Goal: Check status: Check status

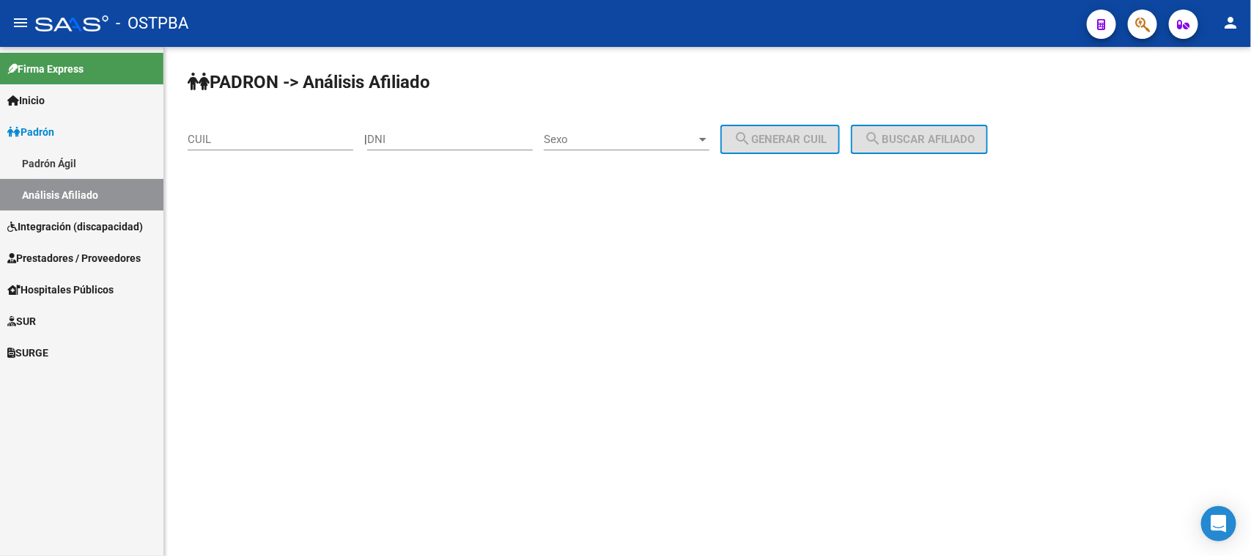
click at [415, 136] on input "DNI" at bounding box center [450, 139] width 166 height 13
paste input "33339565"
type input "33339565"
click at [570, 137] on span "Sexo" at bounding box center [620, 139] width 152 height 13
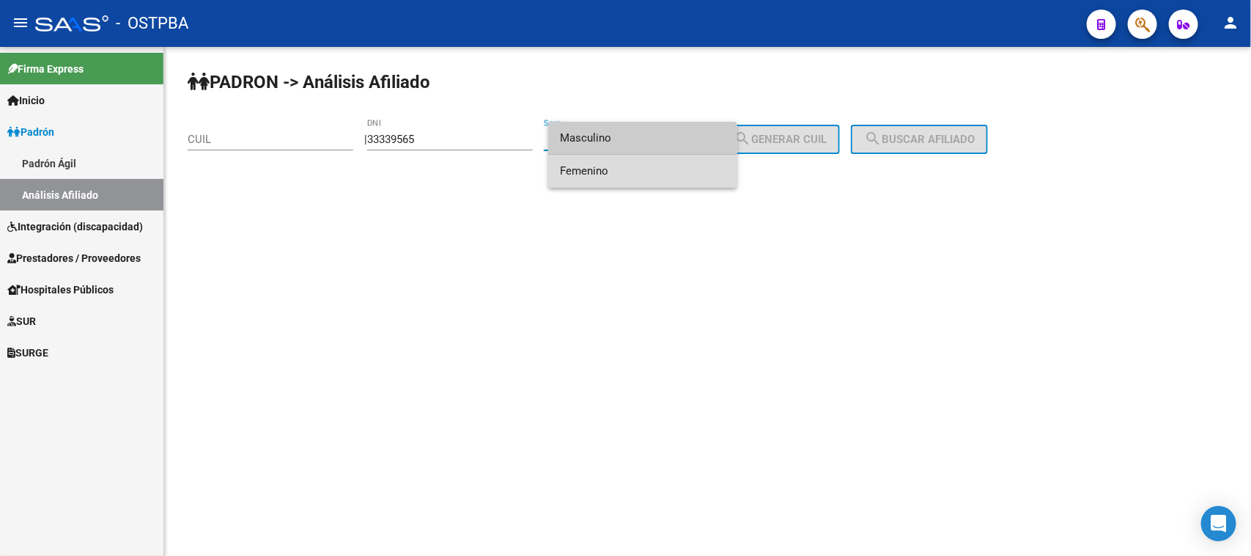
click at [595, 170] on span "Femenino" at bounding box center [643, 171] width 166 height 33
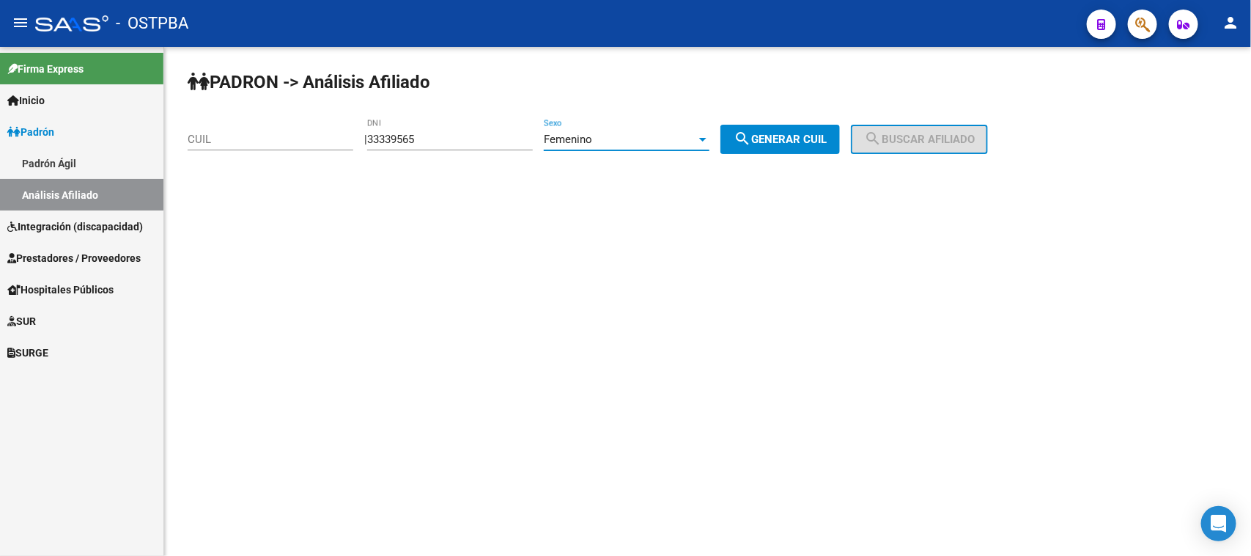
click at [792, 130] on button "search Generar CUIL" at bounding box center [780, 139] width 119 height 29
type input "27-33339565-2"
click at [902, 129] on button "search Buscar afiliado" at bounding box center [919, 139] width 137 height 29
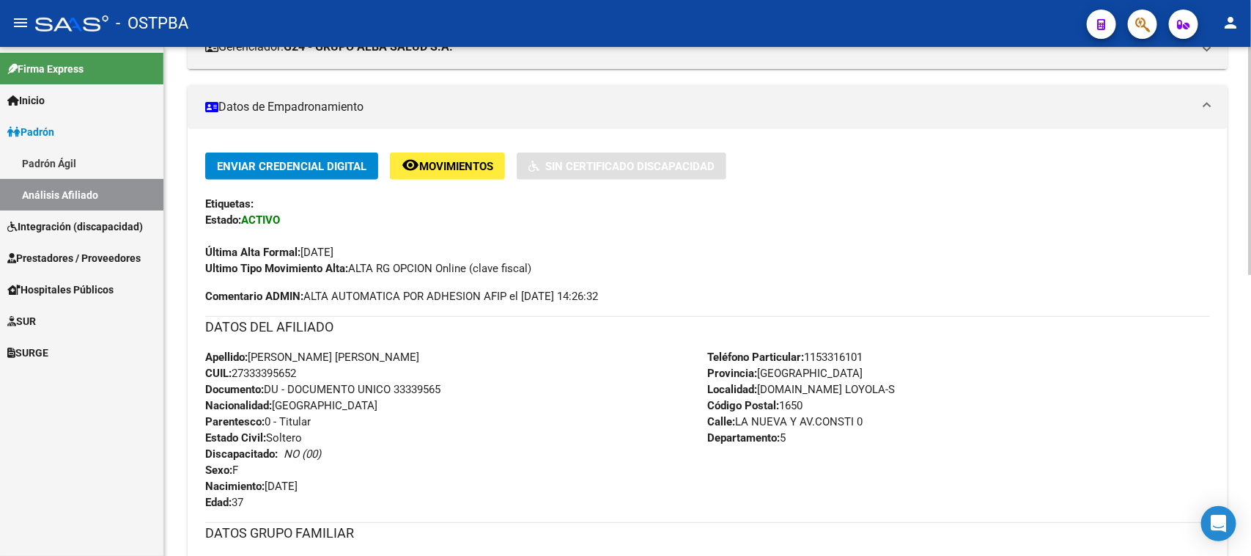
scroll to position [367, 0]
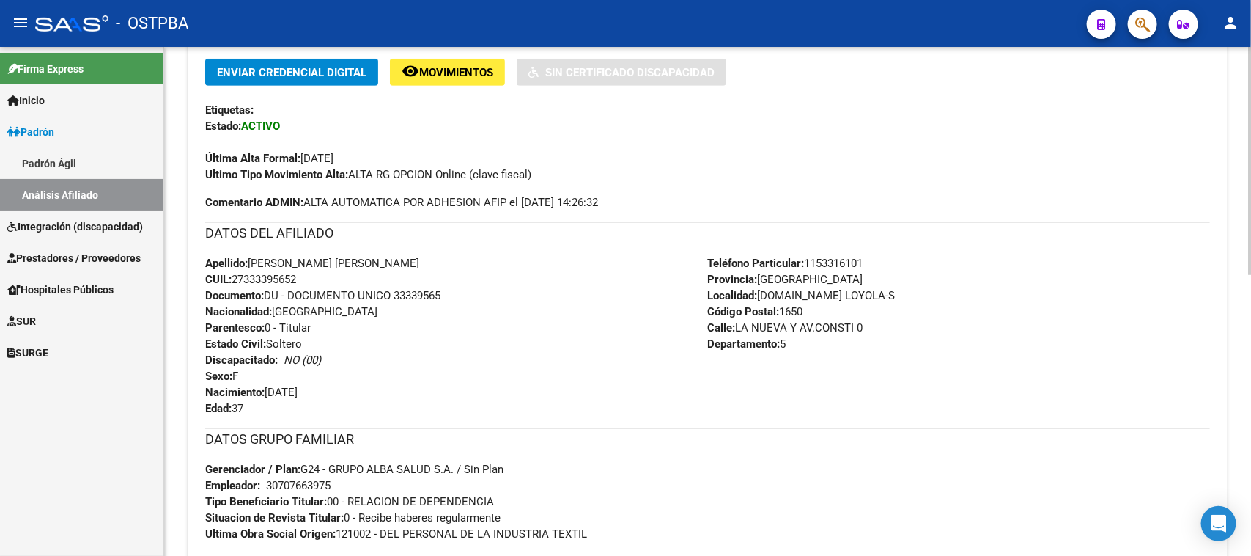
drag, startPoint x: 250, startPoint y: 255, endPoint x: 350, endPoint y: 281, distance: 102.9
click at [350, 281] on div "Apellido: [PERSON_NAME] [PERSON_NAME] CUIL: 27333395652 Documento: DU - DOCUMEN…" at bounding box center [456, 335] width 503 height 161
copy div "[PERSON_NAME] [PERSON_NAME] CUIL: 27333395652"
